Goal: Task Accomplishment & Management: Use online tool/utility

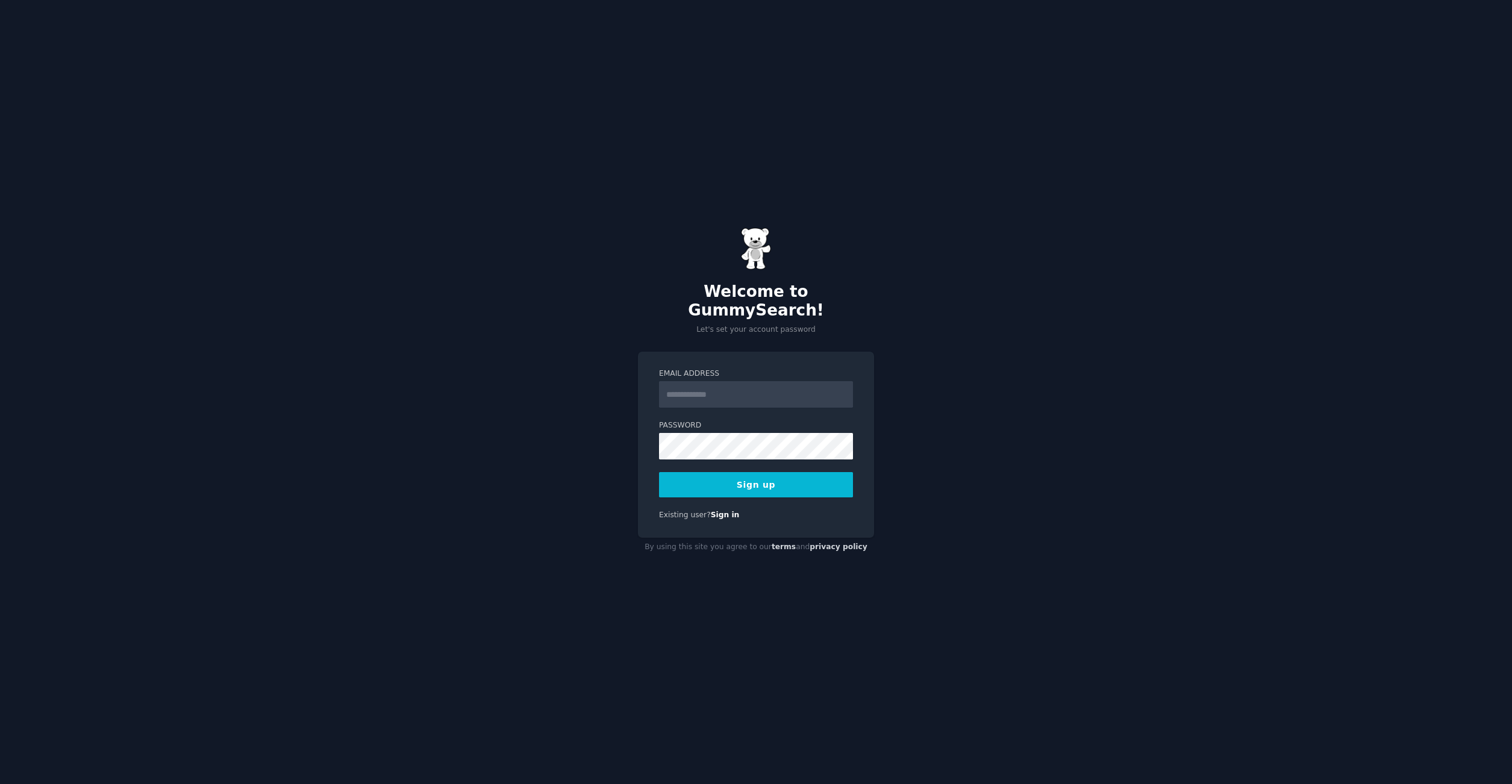
click at [720, 381] on input "Email Address" at bounding box center [756, 394] width 194 height 27
type input "**********"
click at [755, 479] on button "Sign up" at bounding box center [756, 485] width 194 height 25
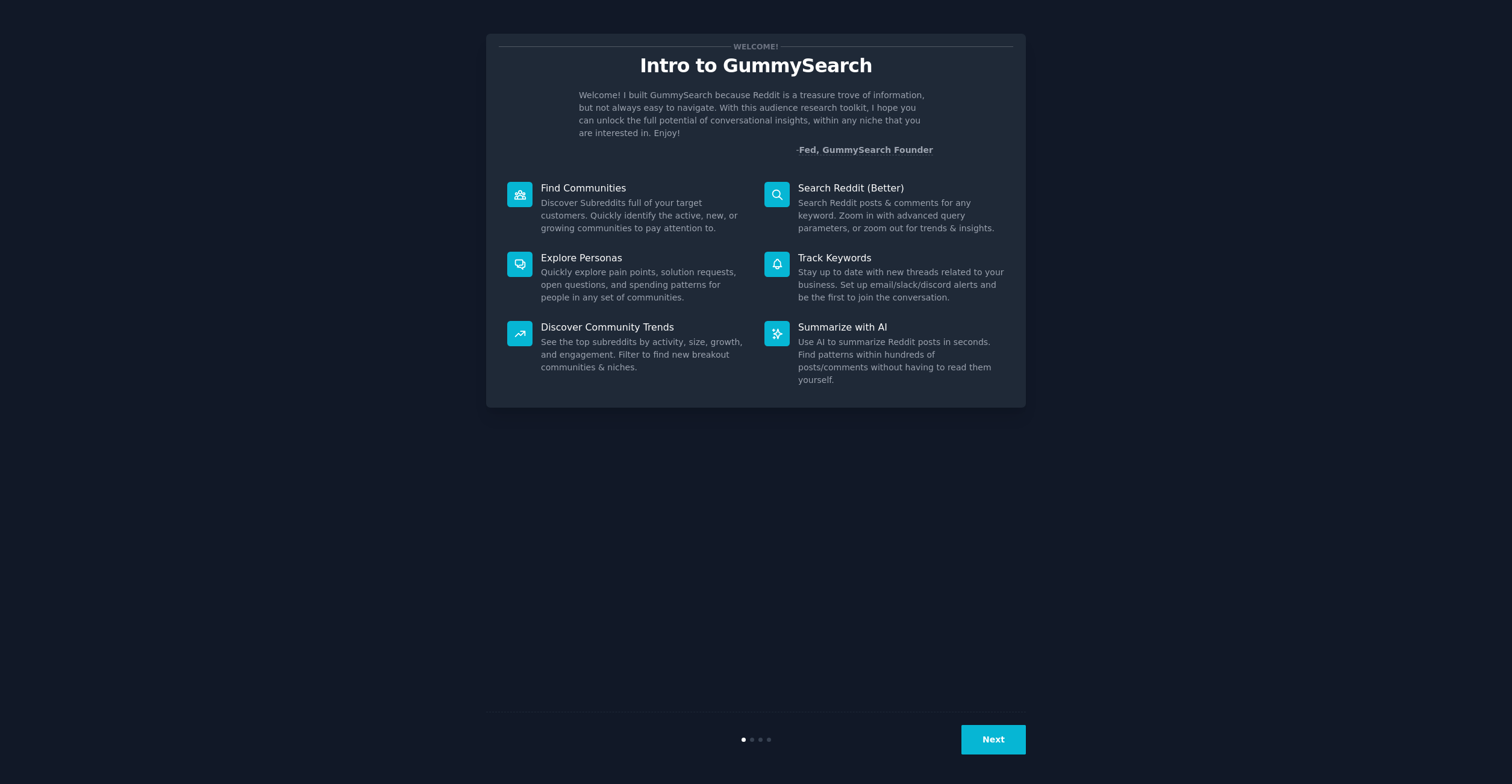
click at [998, 737] on button "Next" at bounding box center [994, 740] width 64 height 29
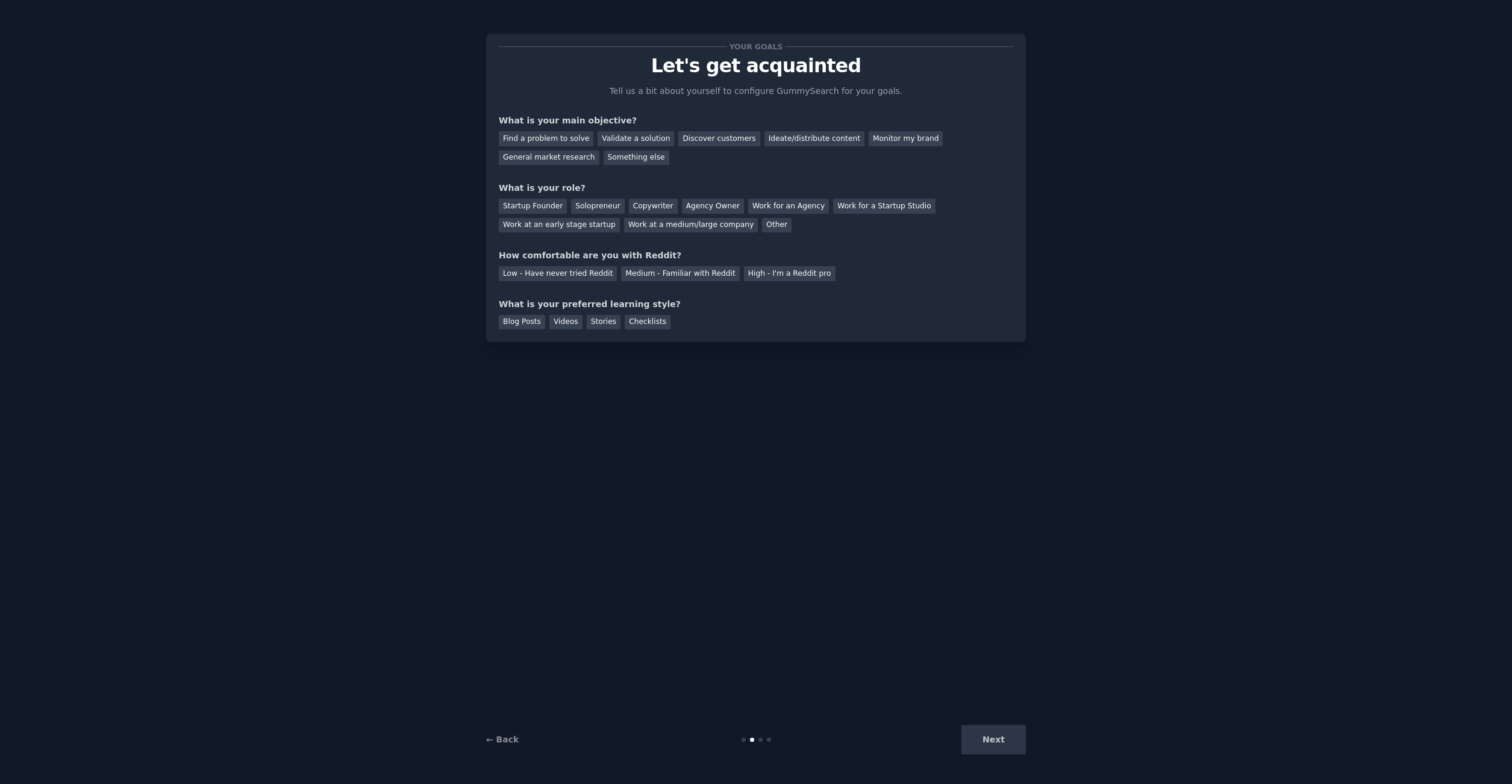
click at [995, 742] on div "Next" at bounding box center [936, 740] width 180 height 29
click at [1011, 741] on div "Next" at bounding box center [936, 740] width 180 height 29
click at [1010, 741] on div "Next" at bounding box center [936, 740] width 180 height 29
click at [1006, 741] on div "Next" at bounding box center [936, 740] width 180 height 29
click at [571, 155] on div "General market research" at bounding box center [549, 158] width 100 height 15
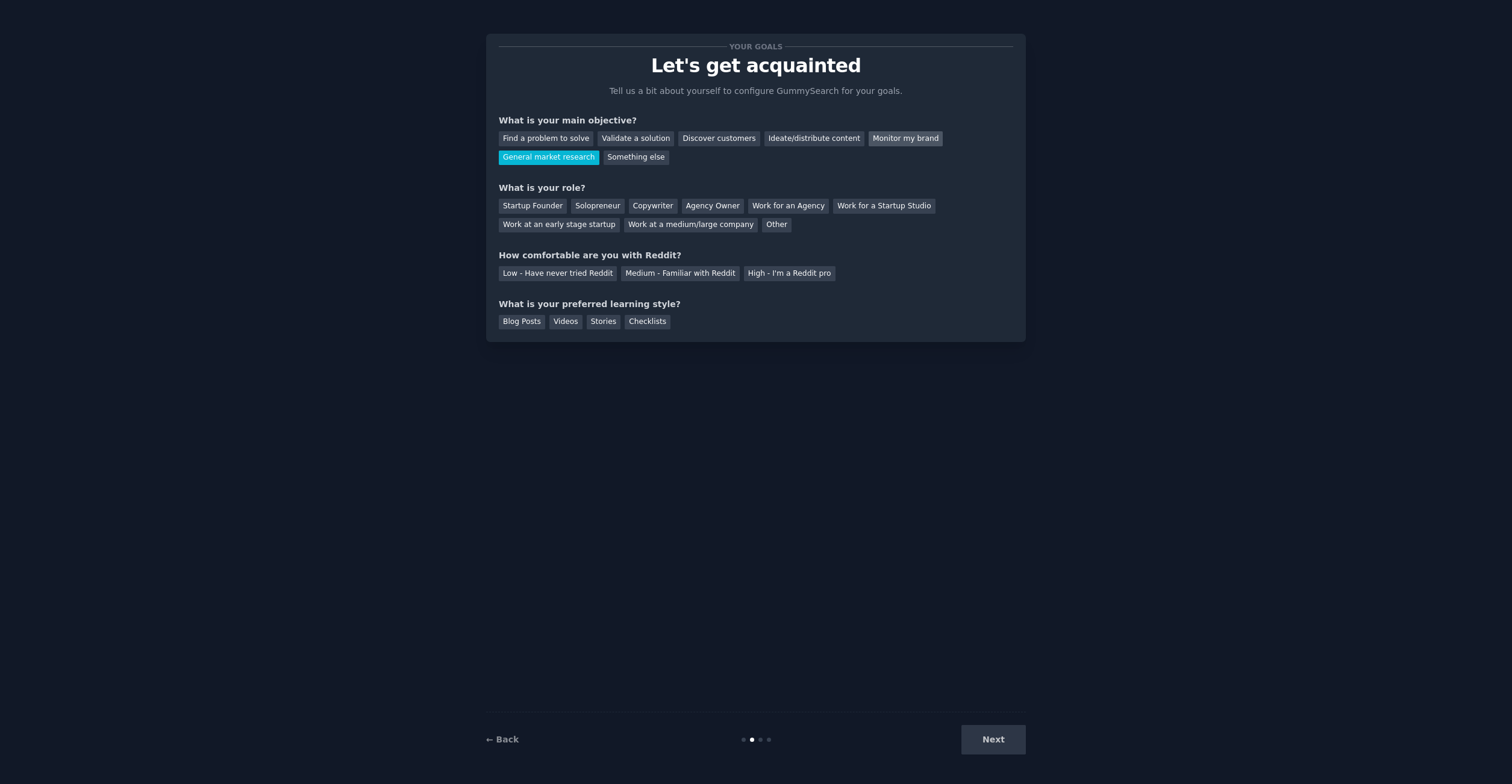
click at [895, 138] on div "Monitor my brand" at bounding box center [905, 138] width 74 height 15
click at [555, 158] on div "General market research" at bounding box center [549, 158] width 100 height 15
click at [605, 212] on div "Solopreneur" at bounding box center [597, 206] width 53 height 15
click at [663, 281] on div "Your goals Let's get acquainted Tell us a bit about yourself to configure Gummy…" at bounding box center [756, 187] width 514 height 283
click at [662, 275] on div "Medium - Familiar with Reddit" at bounding box center [680, 273] width 118 height 15
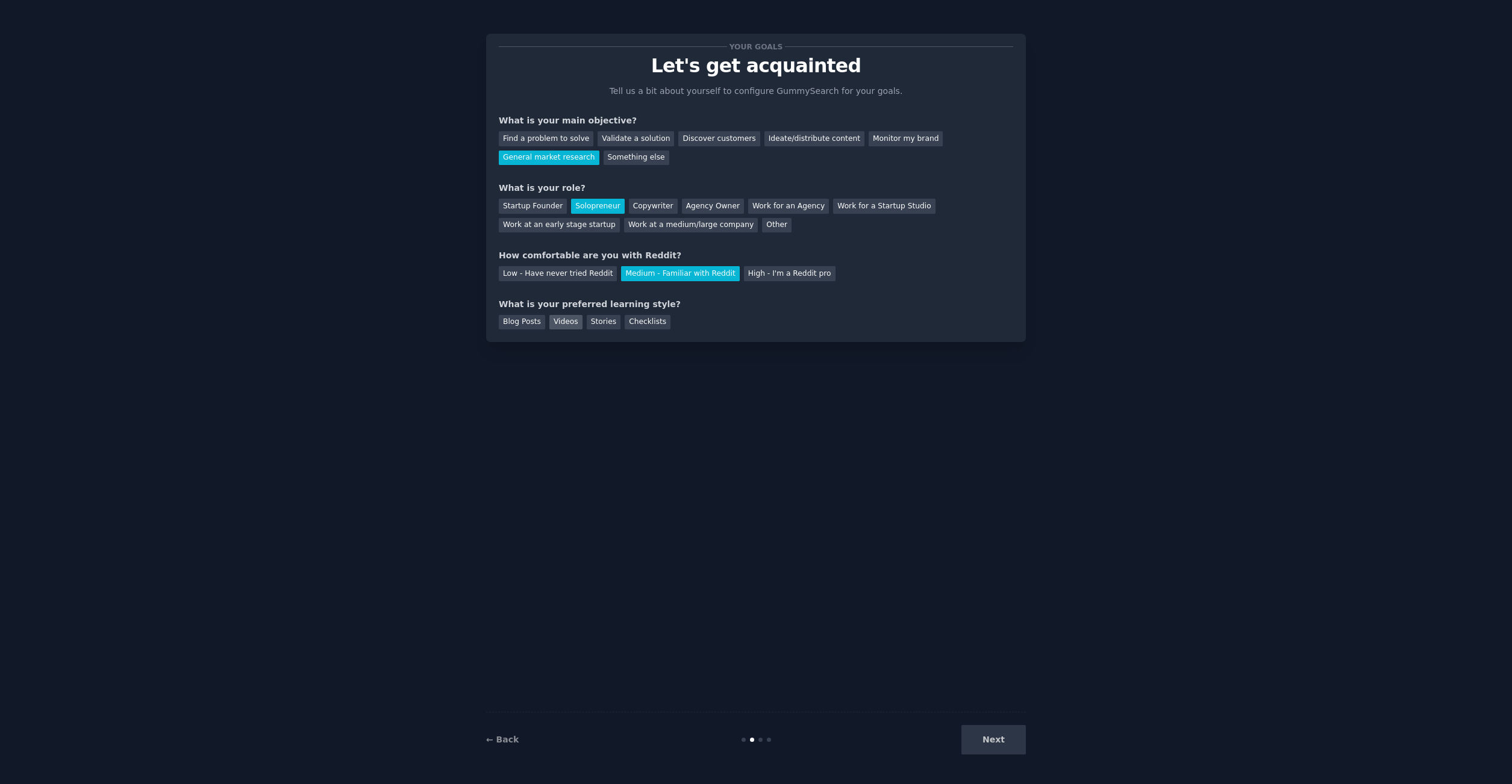
click at [558, 327] on div "Videos" at bounding box center [566, 322] width 33 height 15
click at [992, 737] on button "Next" at bounding box center [994, 740] width 64 height 29
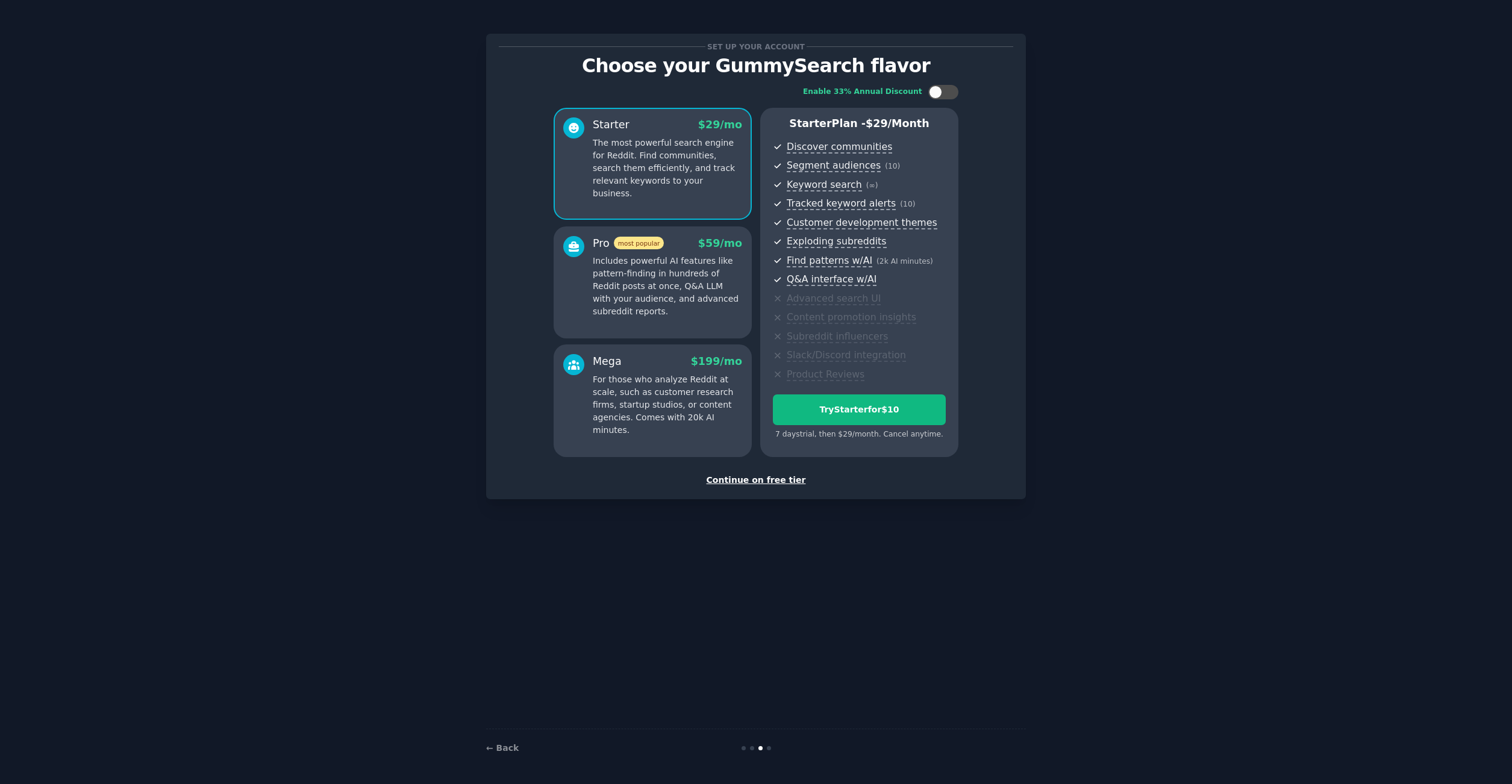
click at [764, 481] on div "Continue on free tier" at bounding box center [756, 480] width 514 height 13
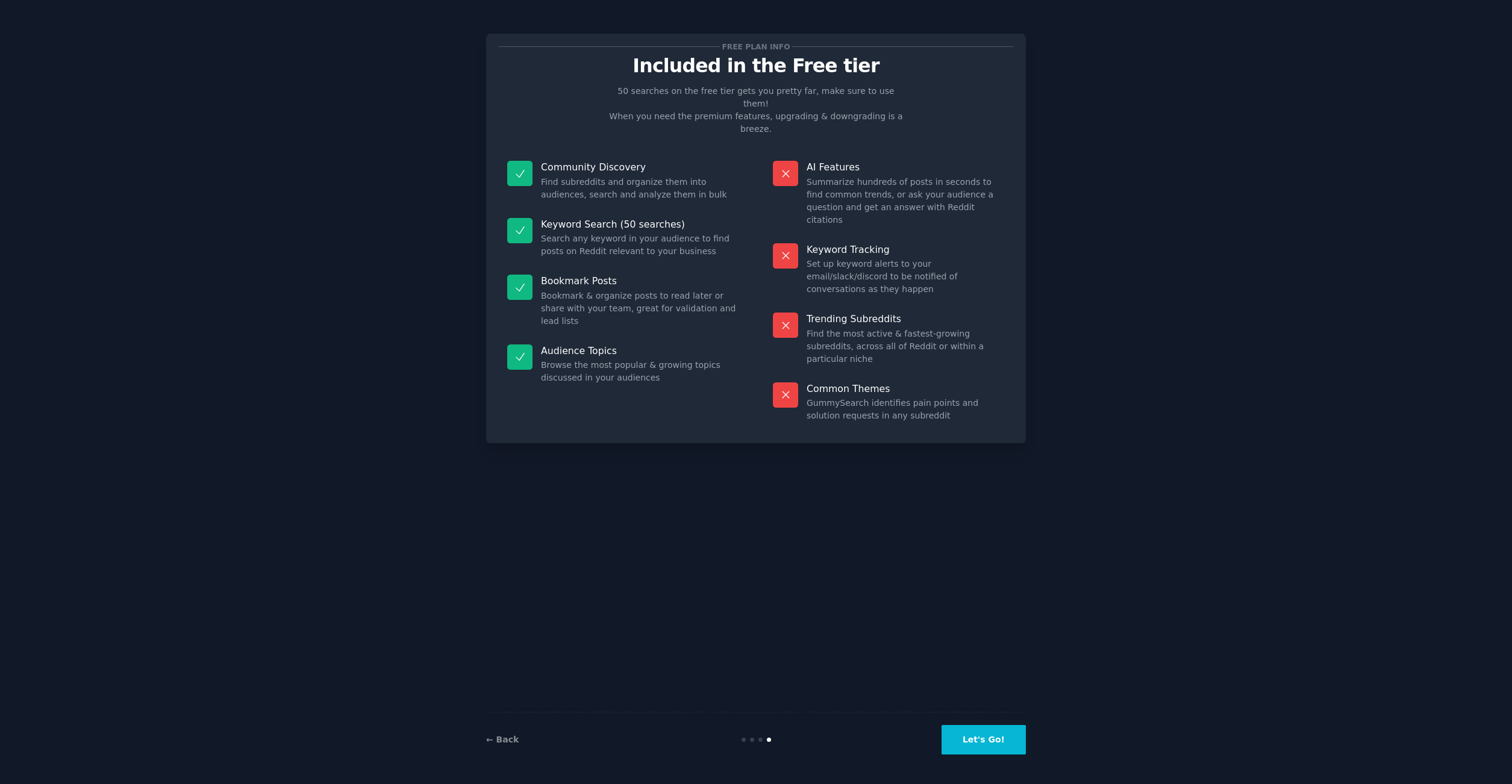
click at [988, 743] on button "Let's Go!" at bounding box center [984, 740] width 84 height 29
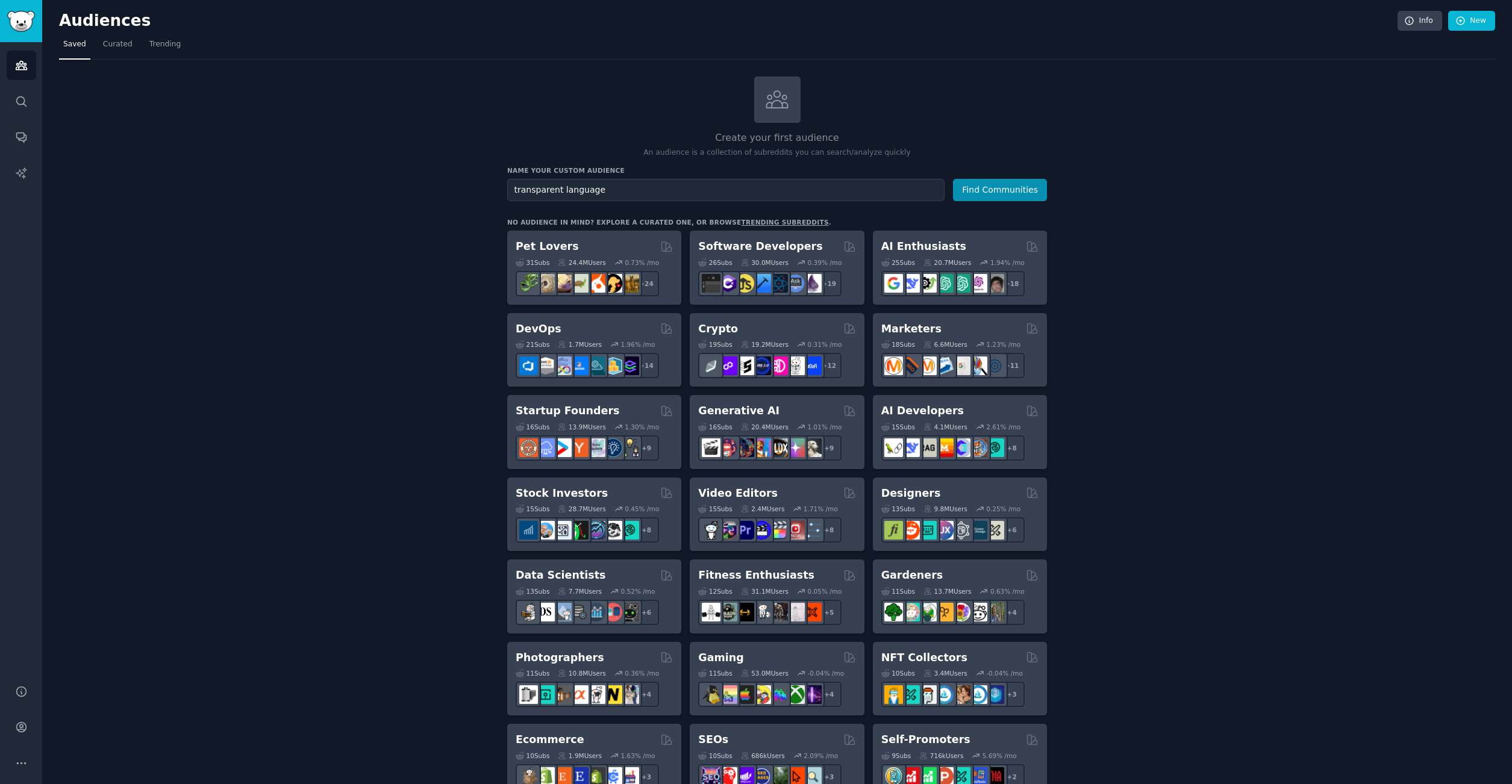
type input "transparent language"
click at [953, 179] on button "Find Communities" at bounding box center [1000, 190] width 94 height 22
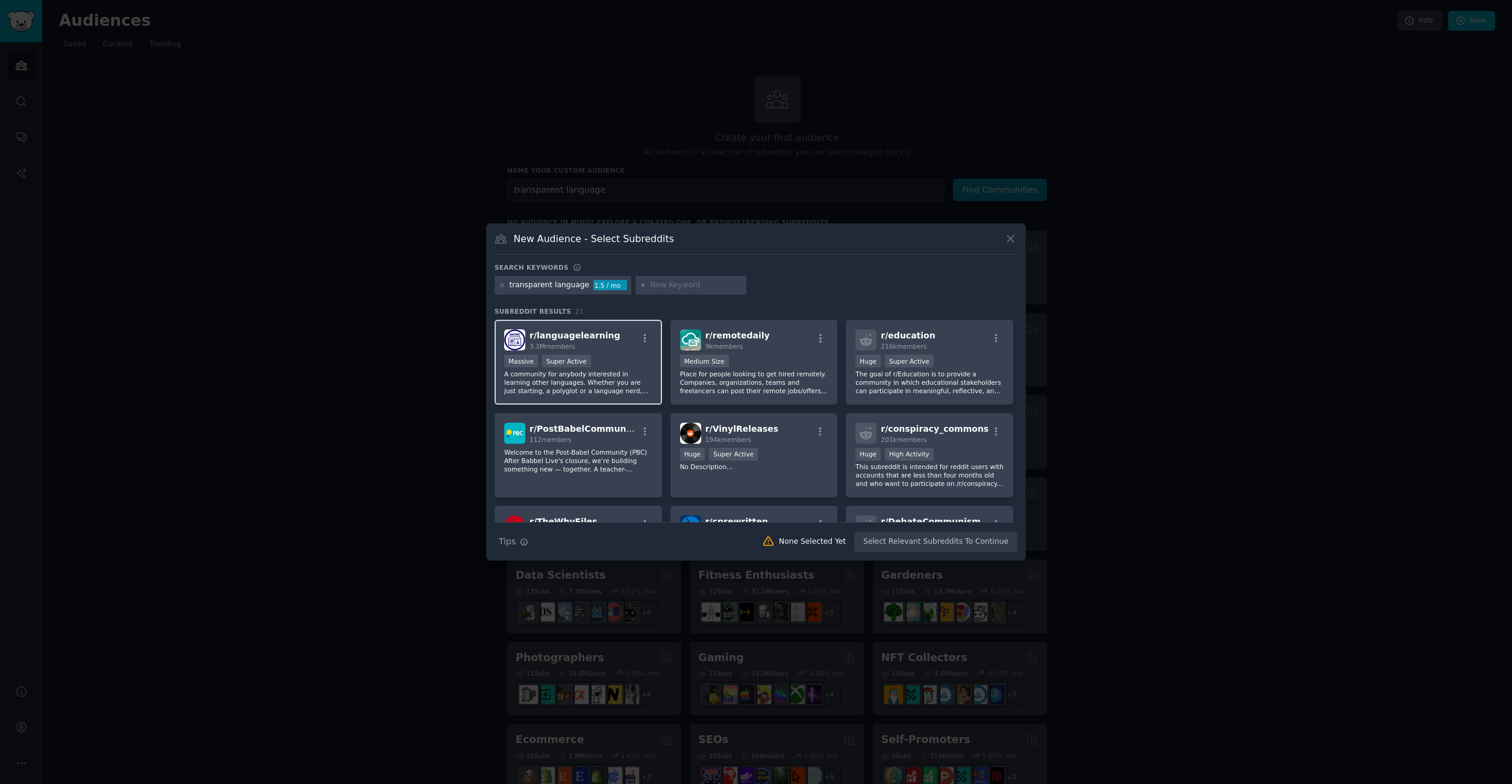
click at [638, 384] on p "A community for anybody interested in learning other languages. Whether you are…" at bounding box center [578, 382] width 148 height 25
click at [873, 393] on p "The goal of r/Education is to provide a community in which educational stakehol…" at bounding box center [930, 382] width 148 height 25
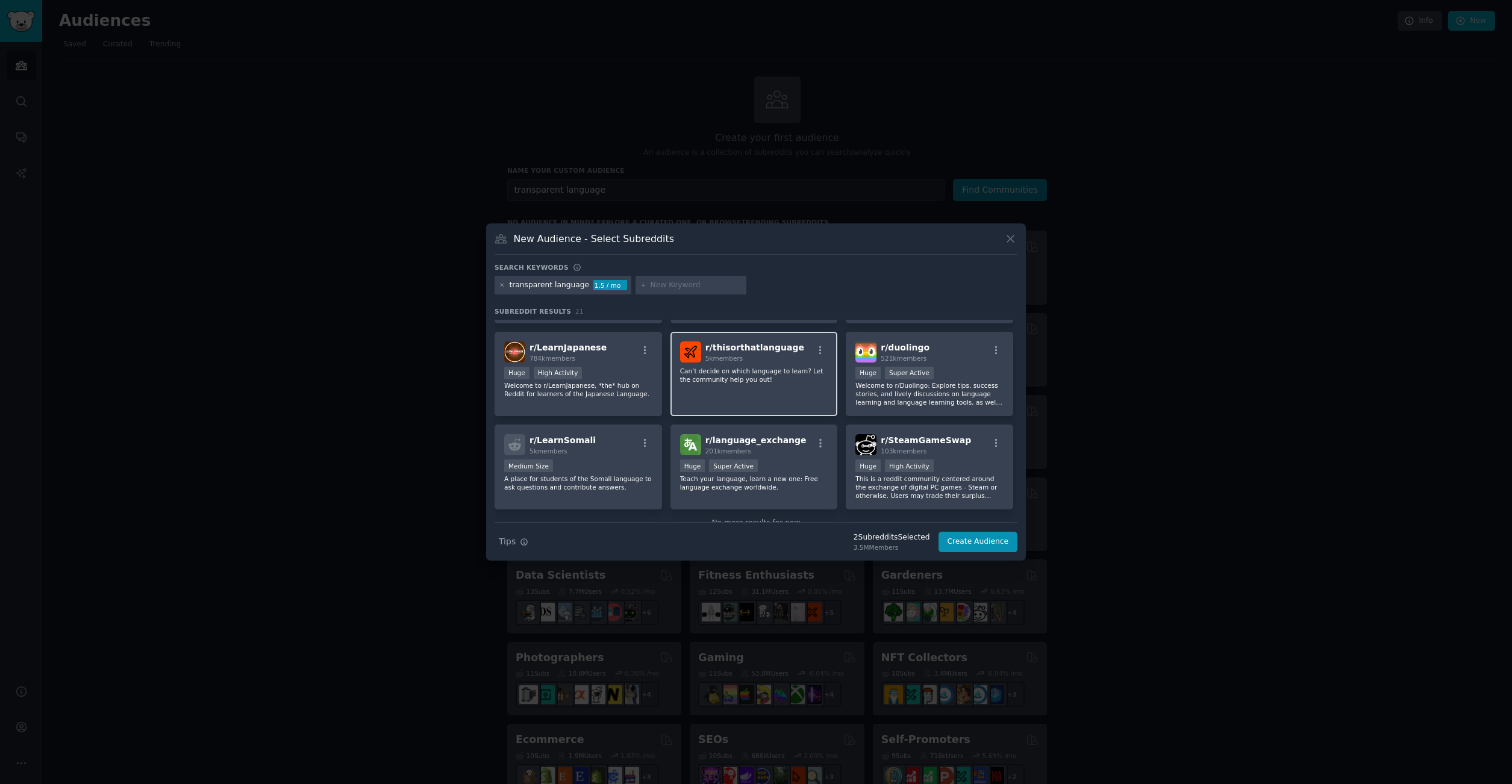
scroll to position [471, 0]
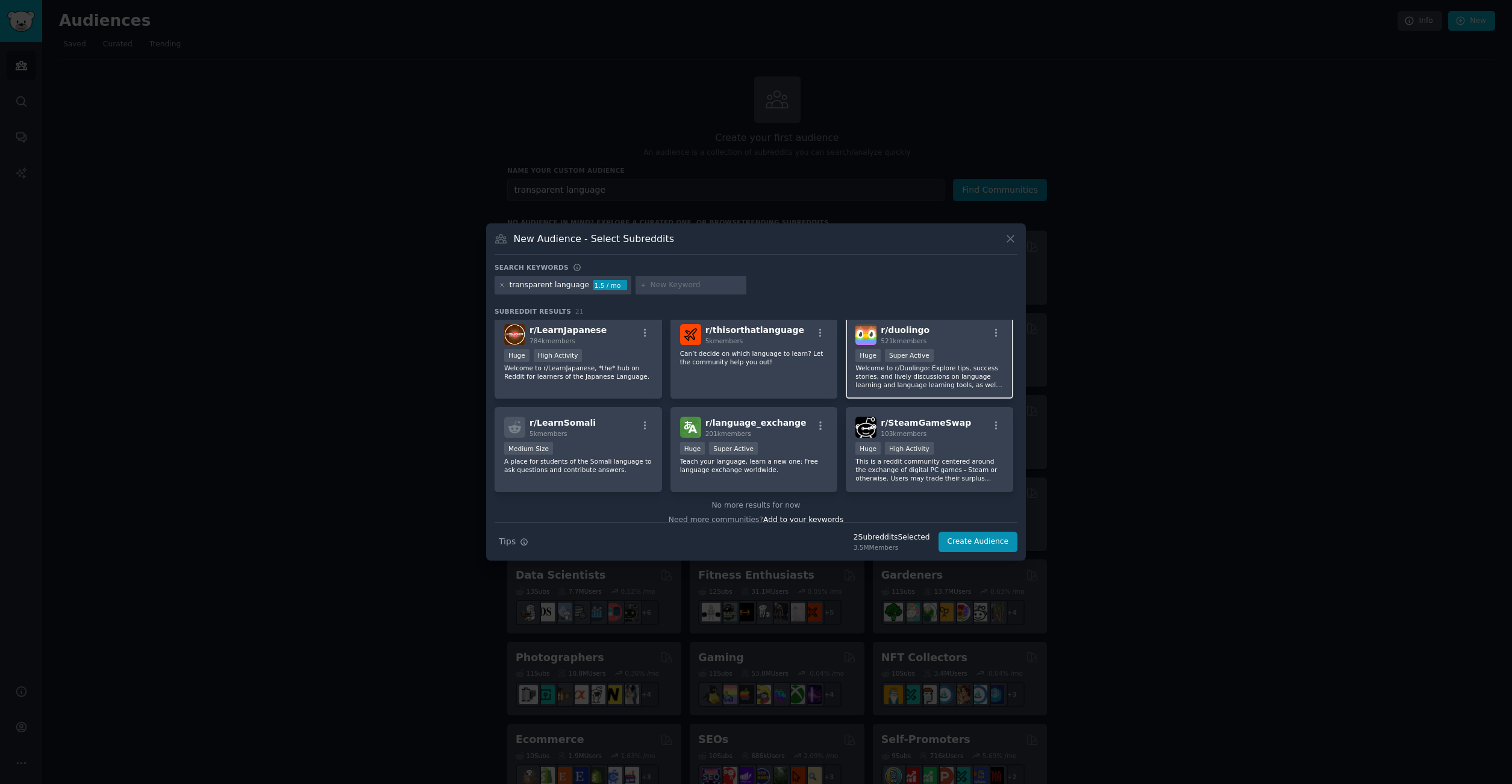
click at [877, 385] on p "Welcome to r/Duolingo: Explore tips, success stories, and lively discussions on…" at bounding box center [930, 376] width 148 height 25
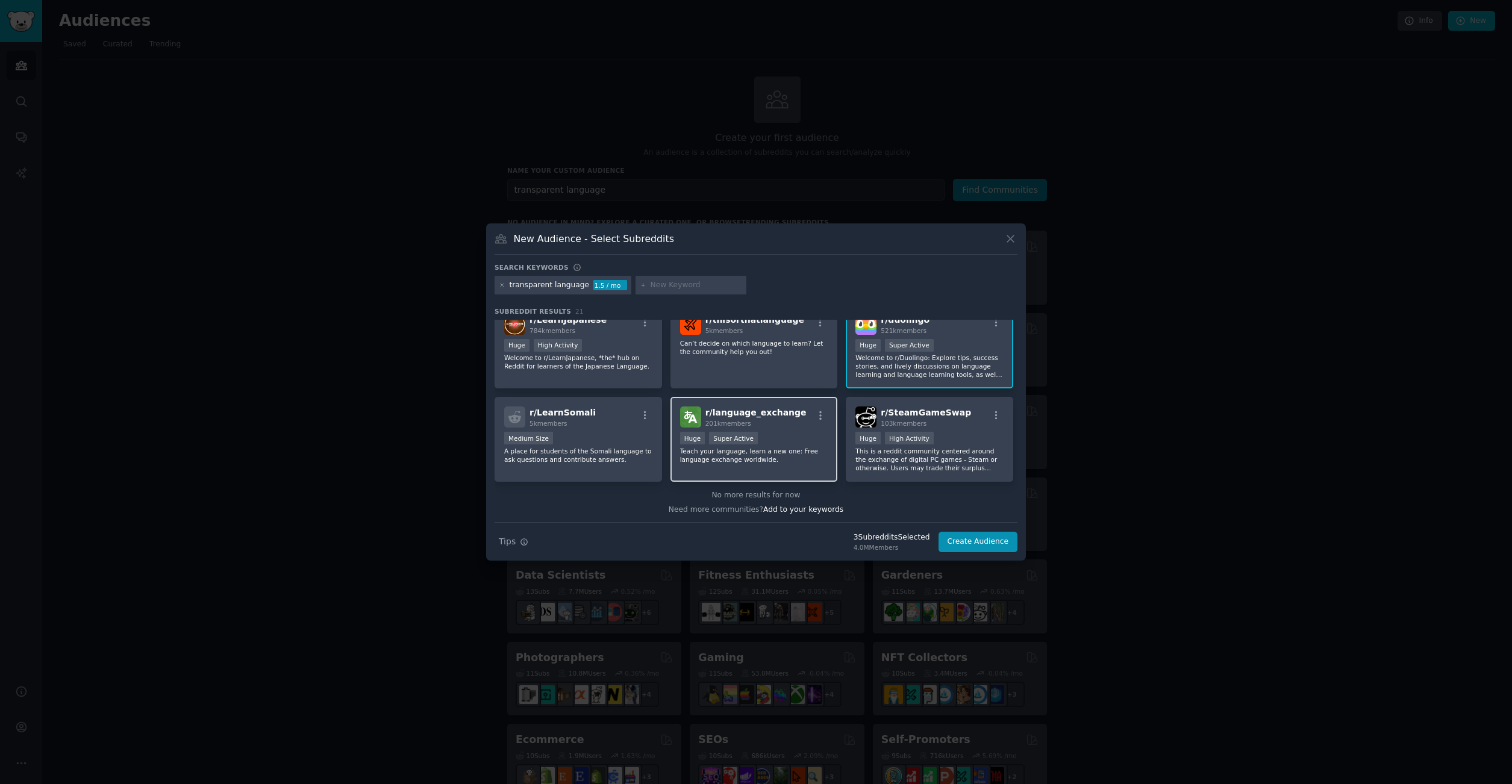
scroll to position [483, 0]
click at [783, 455] on p "Teach your language, learn a new one: Free language exchange worldwide." at bounding box center [754, 454] width 148 height 17
click at [987, 539] on button "Create Audience" at bounding box center [978, 541] width 80 height 21
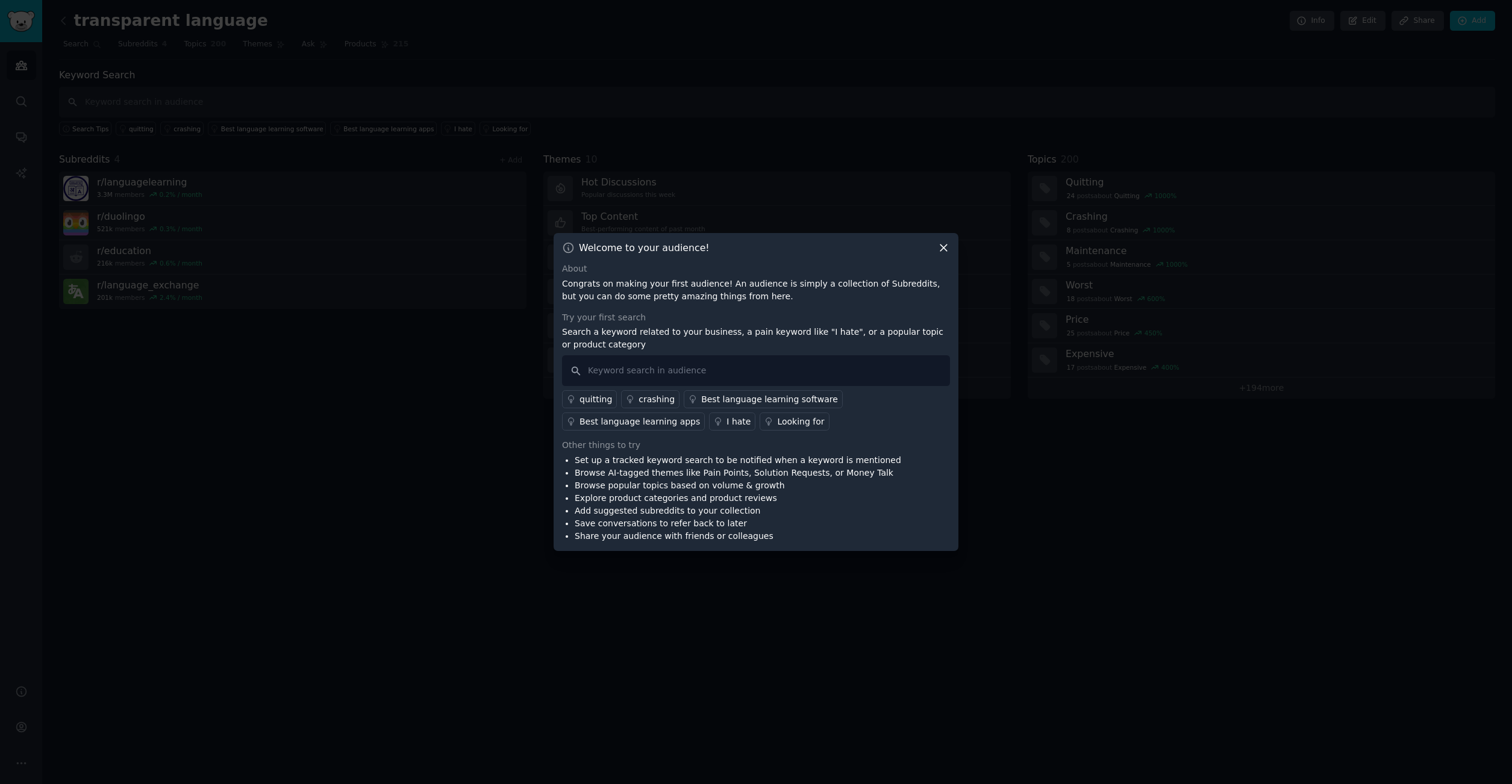
click at [647, 424] on div "Best language learning apps" at bounding box center [640, 422] width 120 height 13
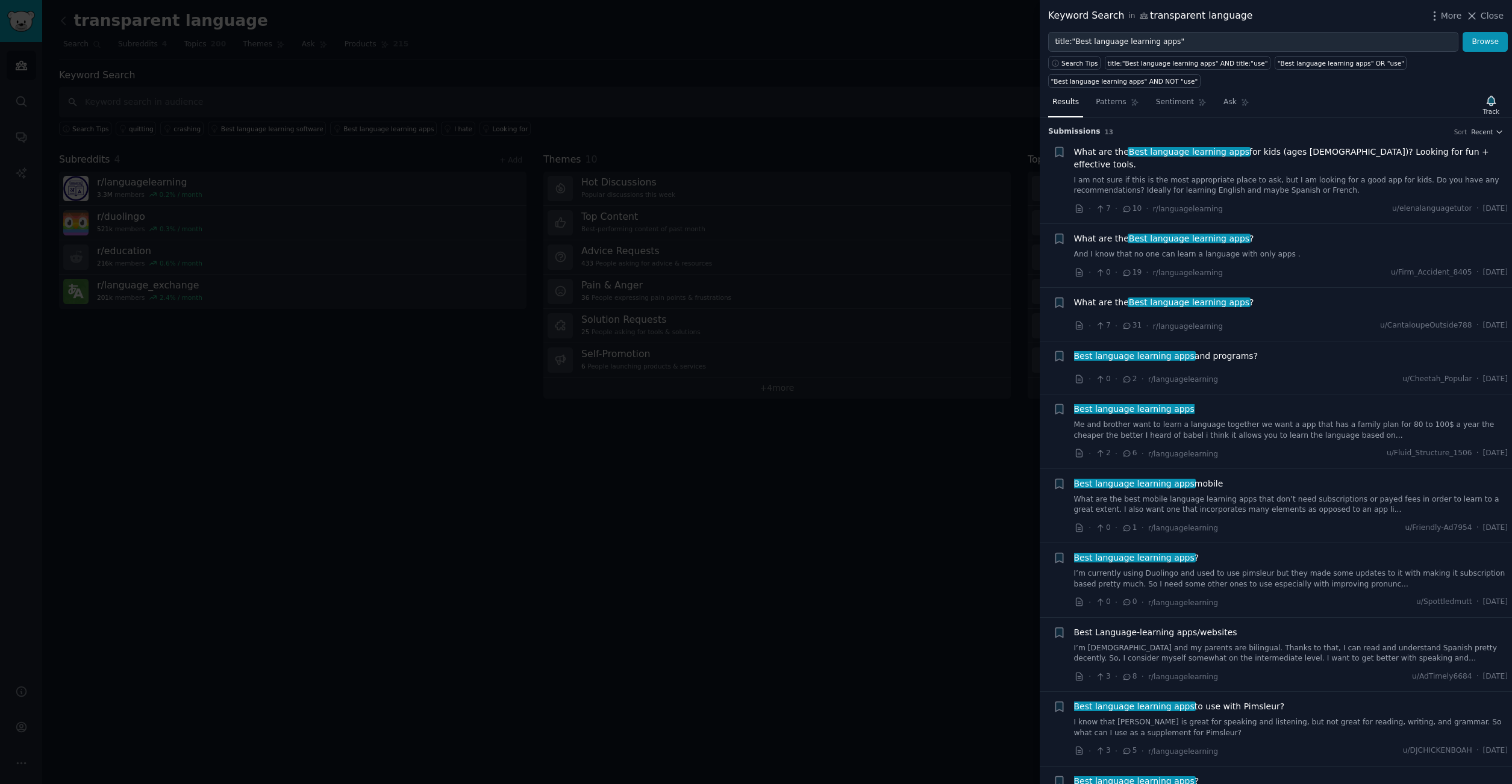
click at [1185, 249] on link "And I know that no one can learn a language with only apps ." at bounding box center [1291, 255] width 435 height 11
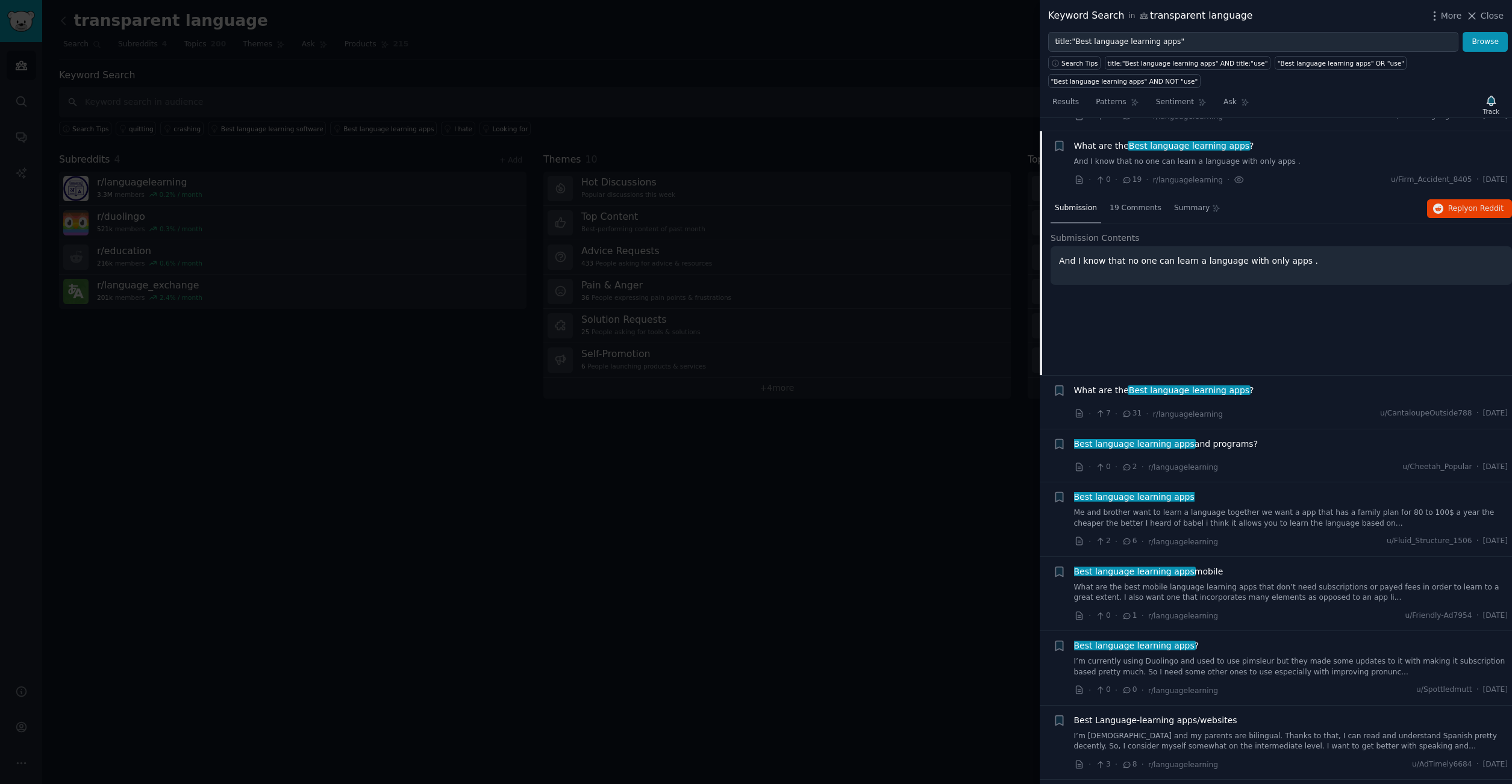
scroll to position [94, 0]
click at [1130, 201] on div "19 Comments" at bounding box center [1136, 208] width 60 height 29
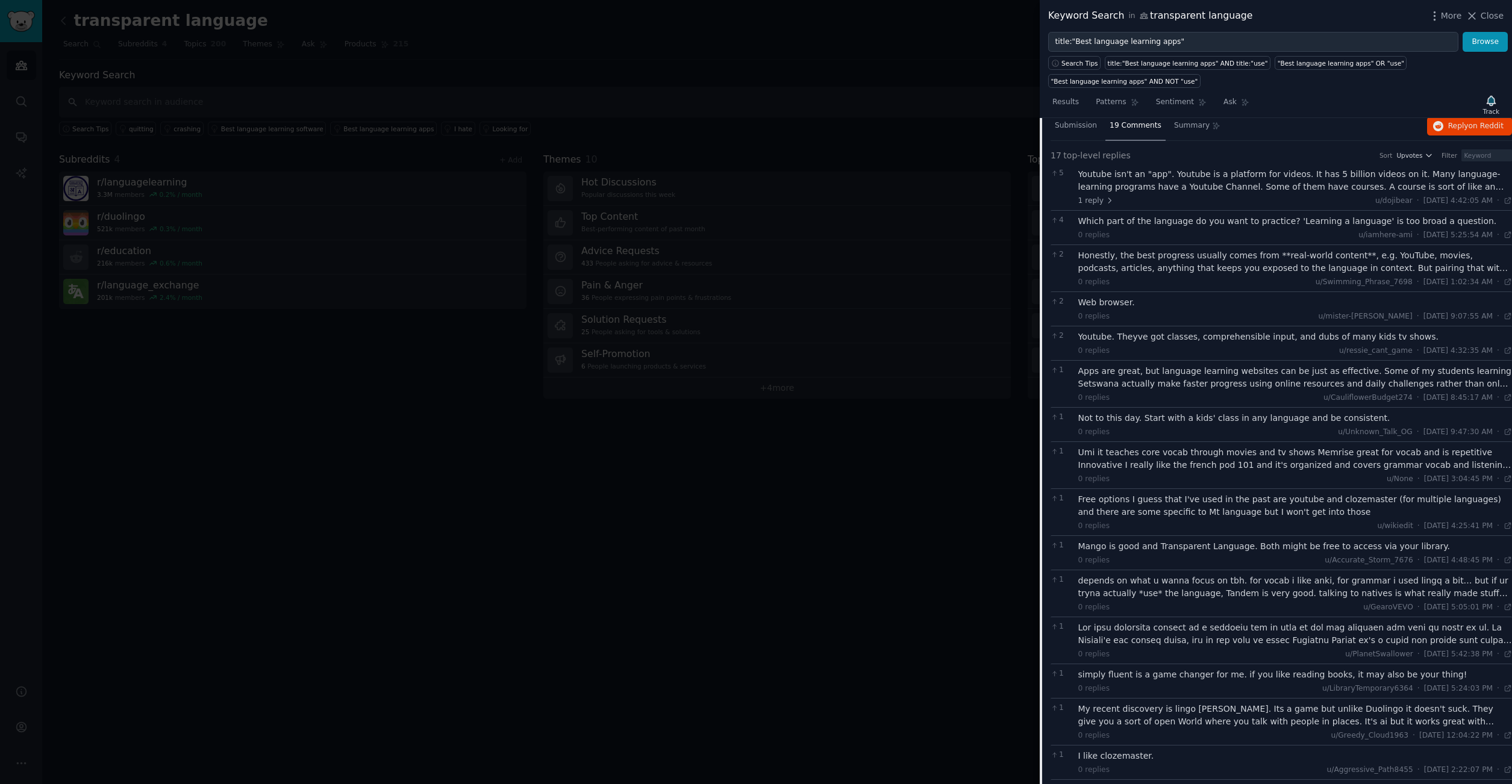
scroll to position [0, 0]
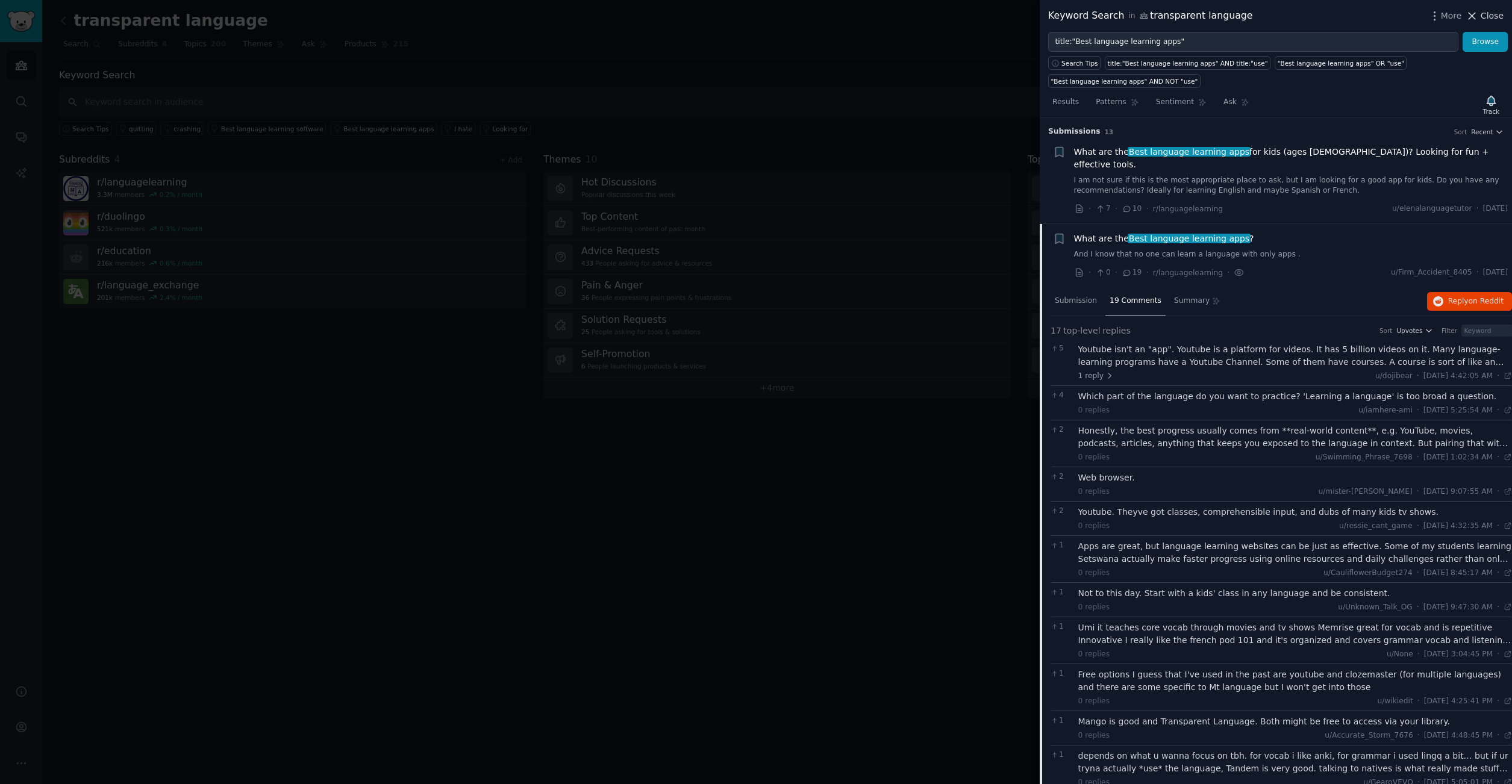
click at [1491, 19] on span "Close" at bounding box center [1492, 15] width 23 height 13
